Goal: Find specific page/section: Find specific page/section

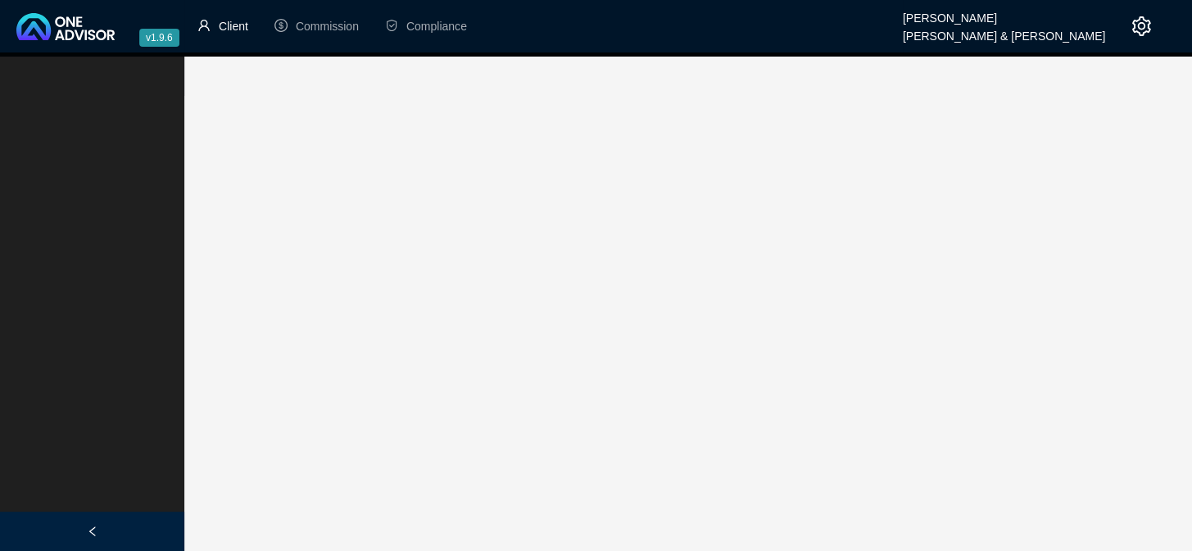
click at [235, 29] on span "Client" at bounding box center [233, 26] width 29 height 13
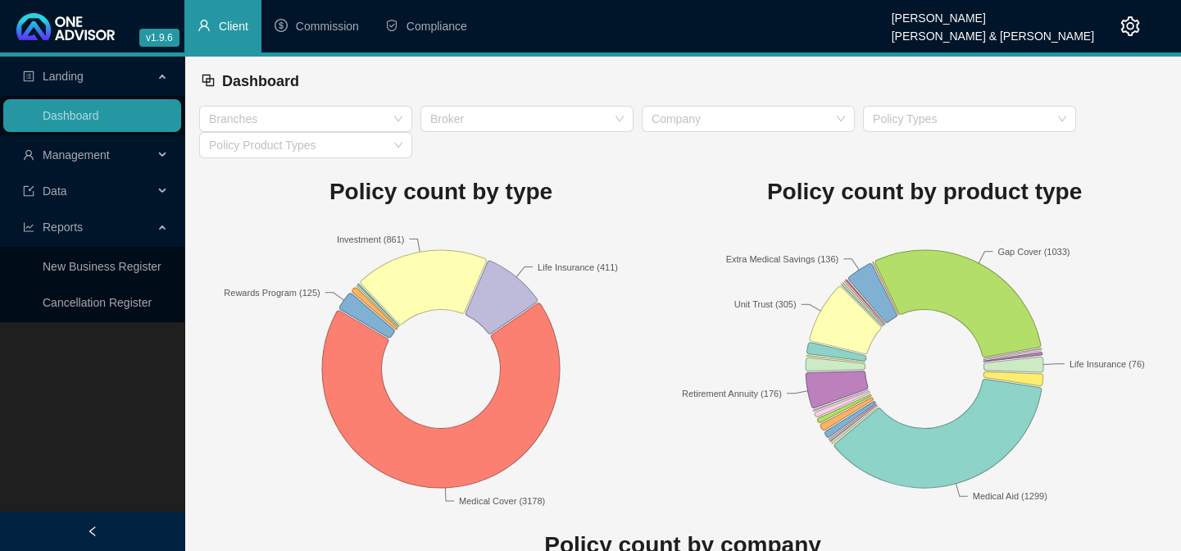
click at [87, 145] on span "Management" at bounding box center [88, 154] width 130 height 33
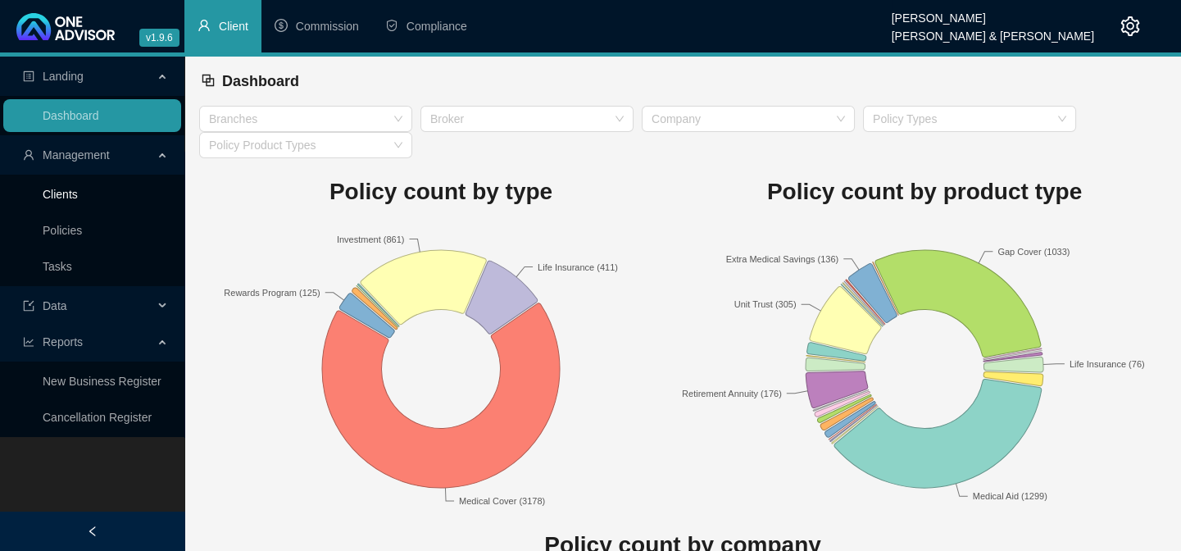
click at [78, 188] on link "Clients" at bounding box center [60, 194] width 35 height 13
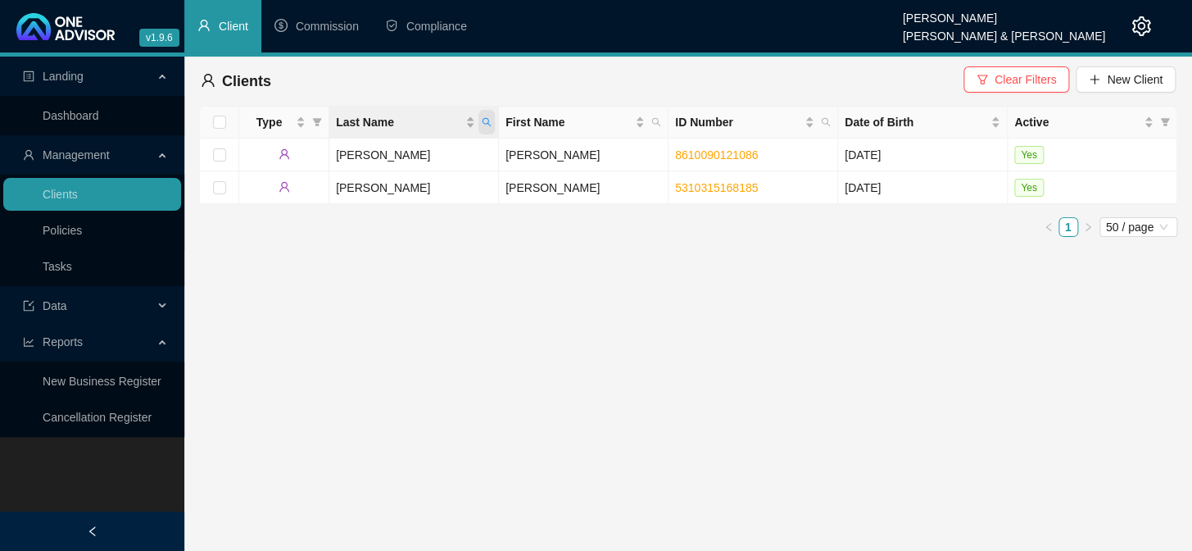
click at [486, 120] on icon "search" at bounding box center [487, 122] width 10 height 10
type input "BOTHA"
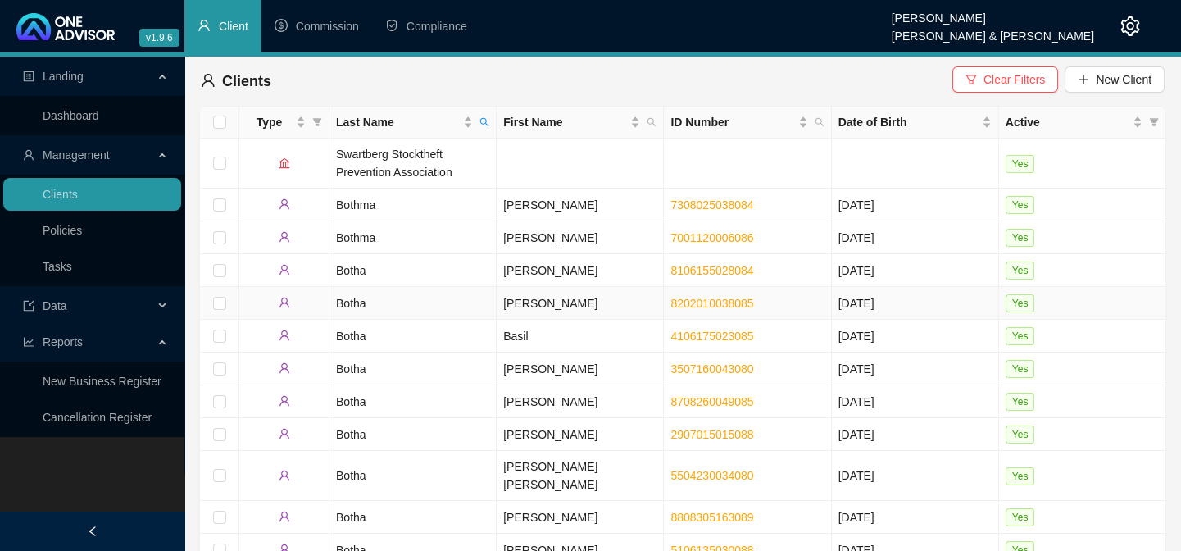
scroll to position [73, 0]
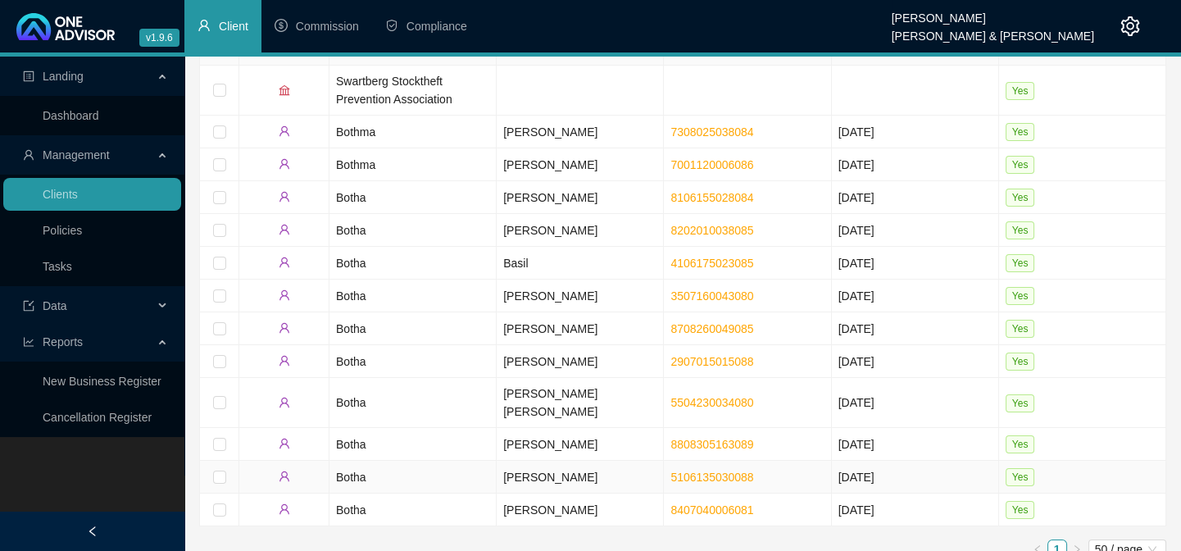
click at [336, 460] on td "Botha" at bounding box center [412, 476] width 167 height 33
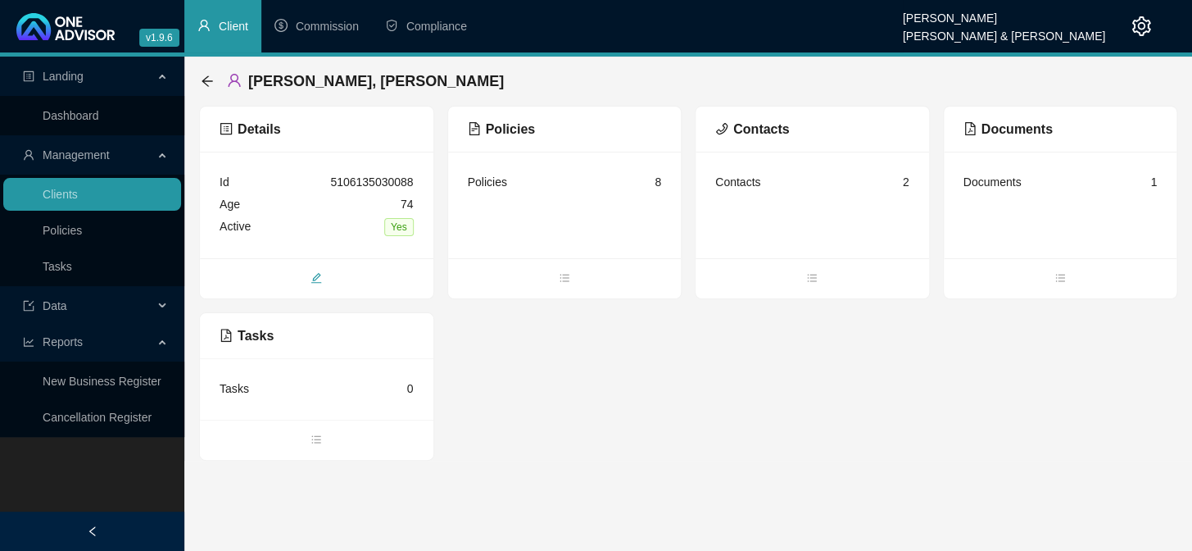
click at [311, 270] on span "edit" at bounding box center [317, 279] width 234 height 18
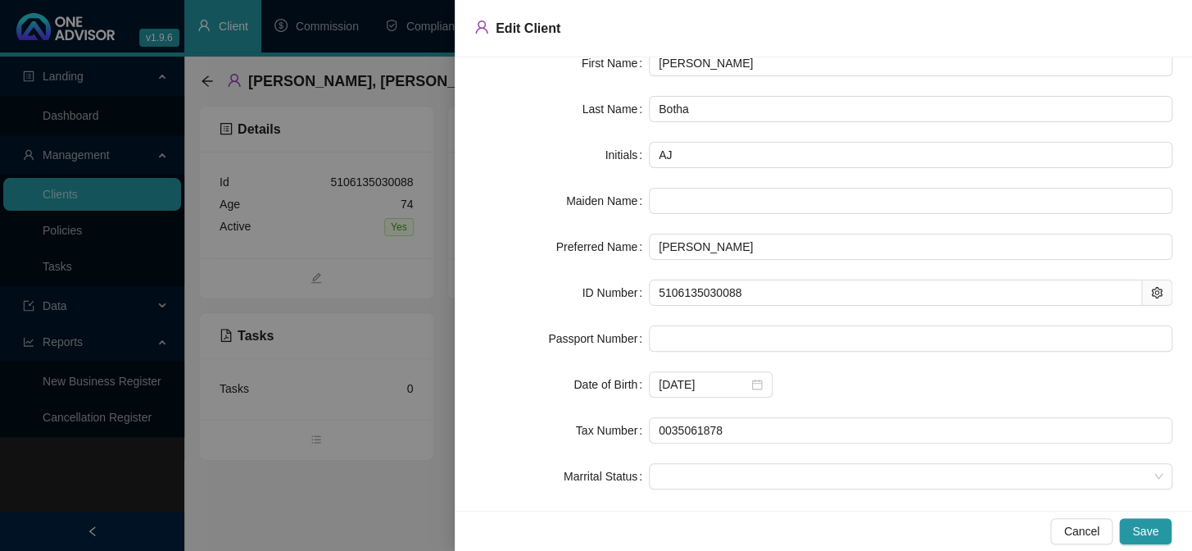
scroll to position [137, 0]
